Goal: Task Accomplishment & Management: Complete application form

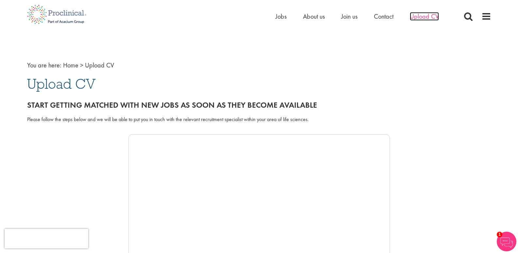
click at [422, 18] on span "Upload CV" at bounding box center [424, 16] width 29 height 8
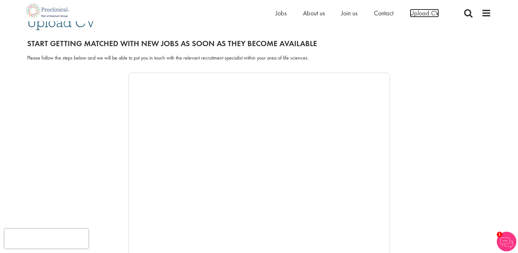
scroll to position [65, 0]
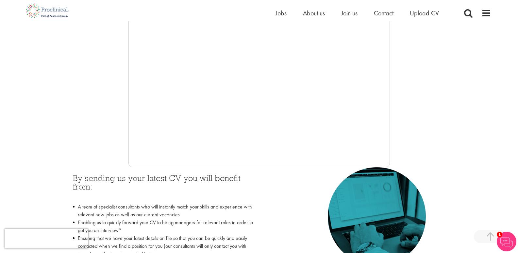
scroll to position [163, 0]
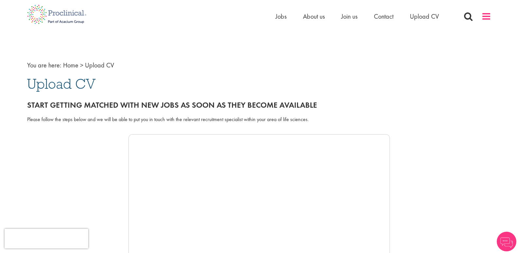
click at [483, 13] on span at bounding box center [486, 16] width 10 height 10
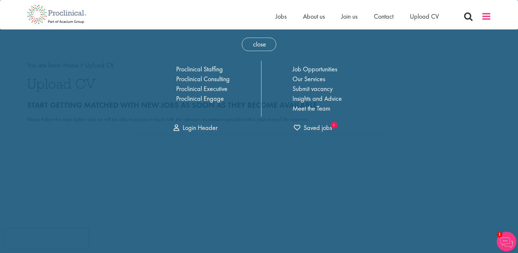
click at [483, 13] on span at bounding box center [486, 16] width 10 height 10
click at [263, 43] on span "close" at bounding box center [259, 44] width 34 height 13
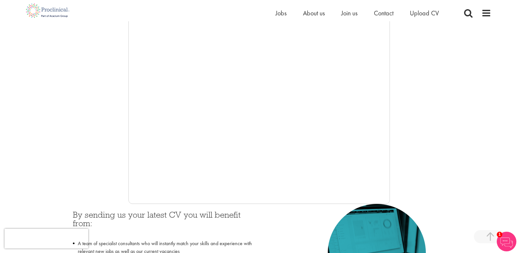
scroll to position [98, 0]
